Goal: Ask a question

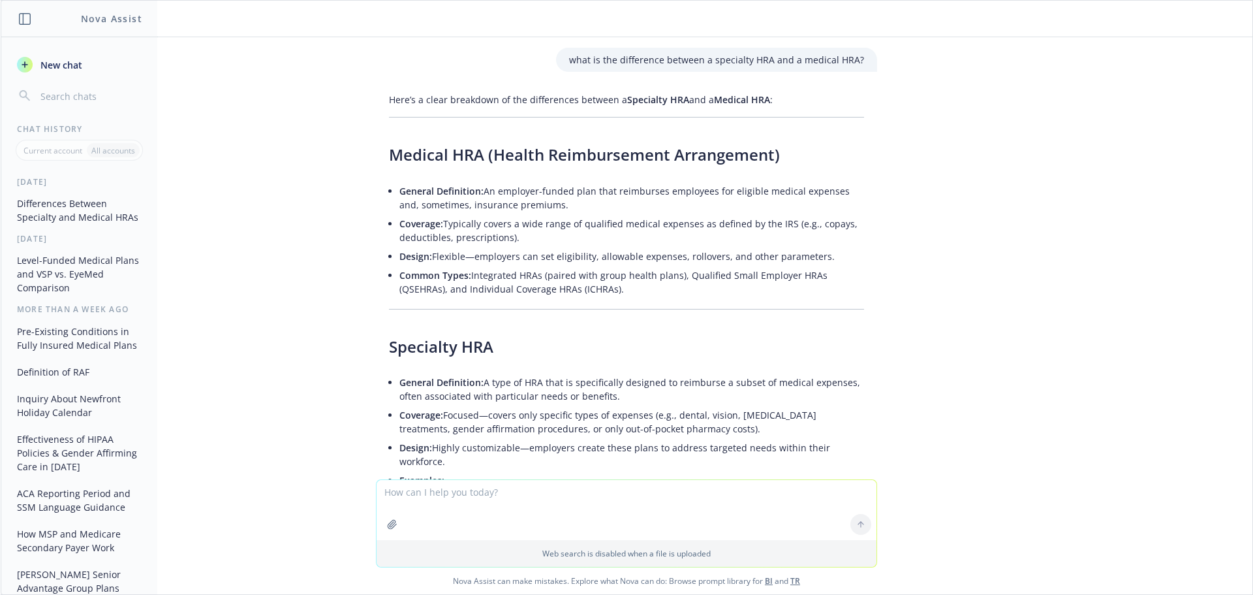
scroll to position [472, 0]
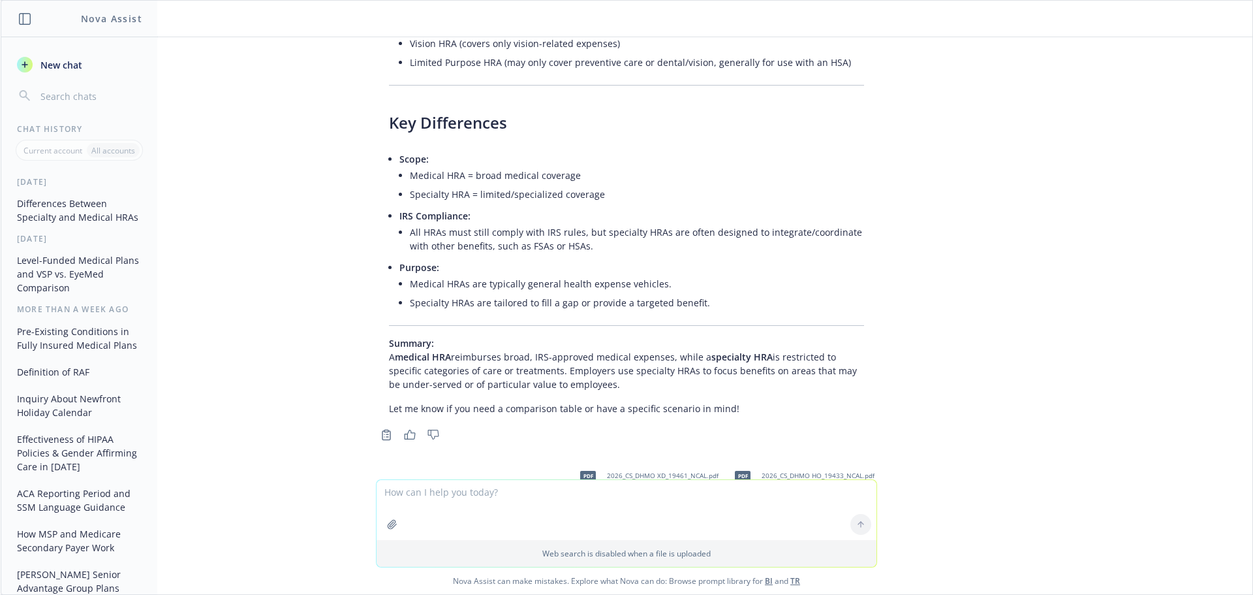
click at [456, 509] on textarea at bounding box center [627, 510] width 500 height 60
type textarea "what is the GAG clause attestation requirement?"
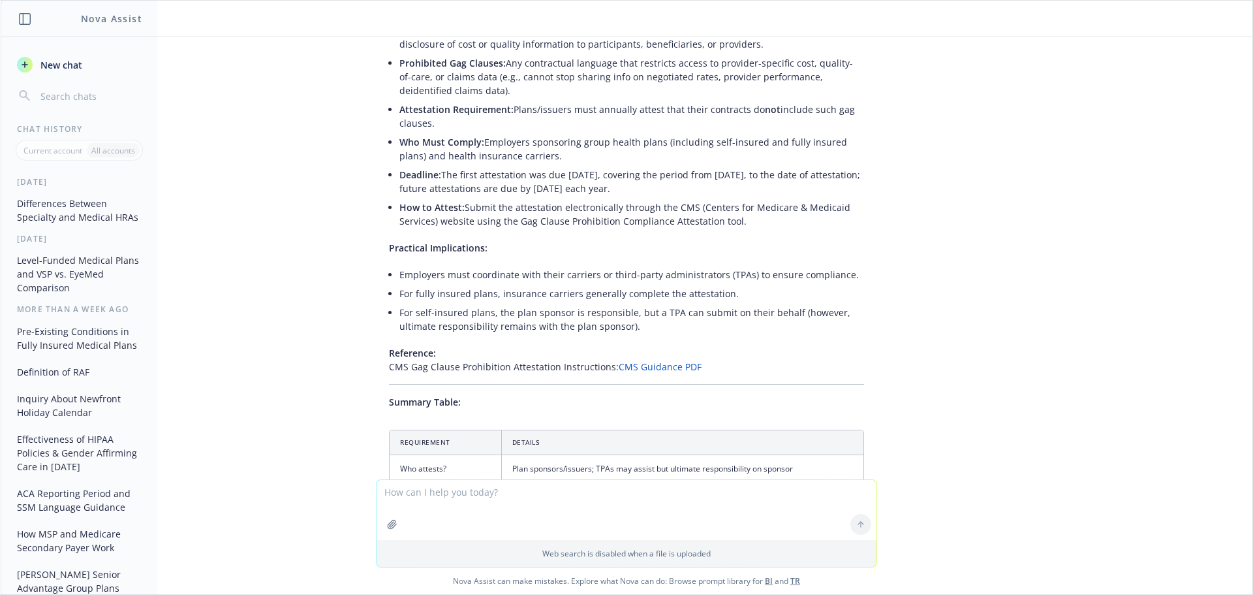
scroll to position [1469, 0]
